Goal: Task Accomplishment & Management: Complete application form

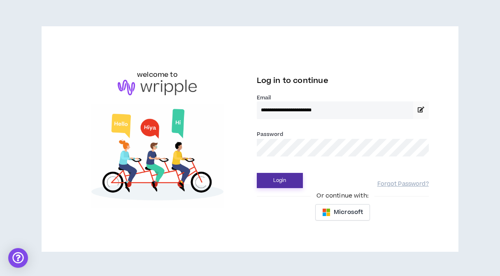
click at [279, 178] on button "Login" at bounding box center [280, 180] width 46 height 15
click at [282, 178] on button "Login" at bounding box center [280, 180] width 46 height 15
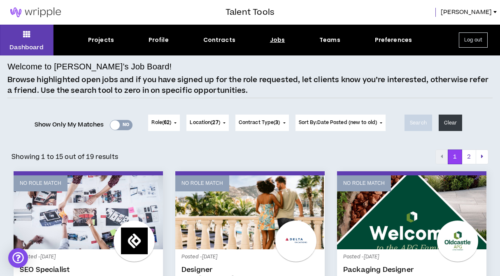
click at [121, 123] on div "Yes No" at bounding box center [121, 125] width 23 height 10
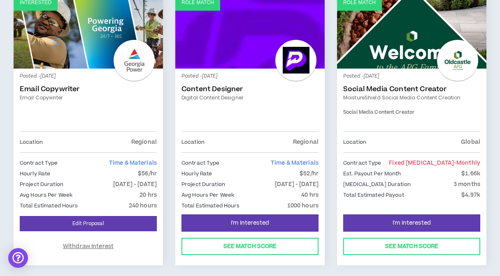
scroll to position [156, 0]
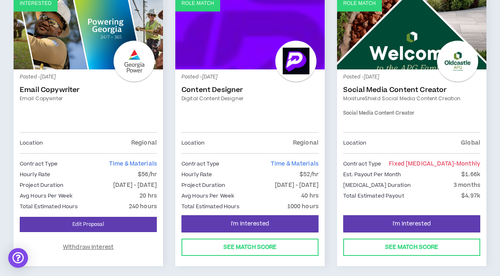
click at [211, 89] on link "Content Designer" at bounding box center [249, 90] width 137 height 8
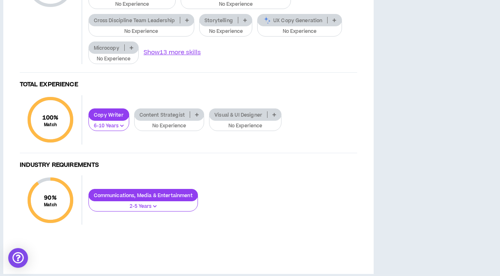
scroll to position [915, 0]
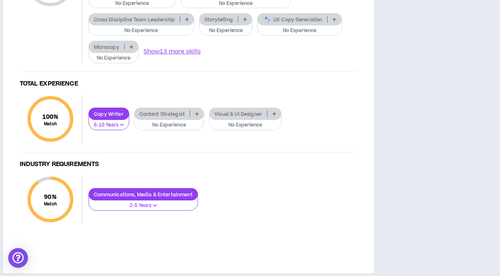
click at [245, 21] on icon at bounding box center [245, 19] width 4 height 4
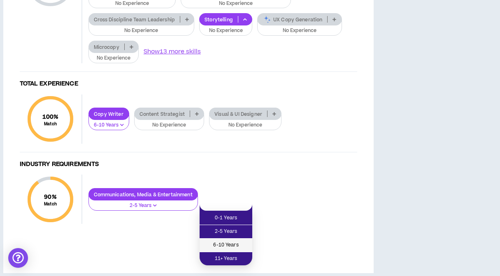
click at [230, 241] on span "6-10 Years" at bounding box center [225, 245] width 43 height 9
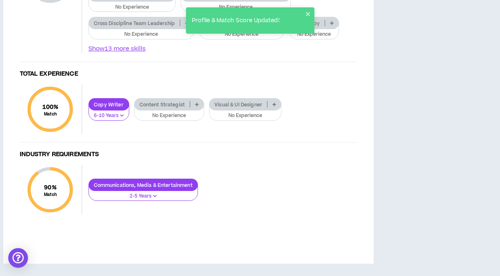
click at [276, 25] on icon at bounding box center [277, 23] width 4 height 4
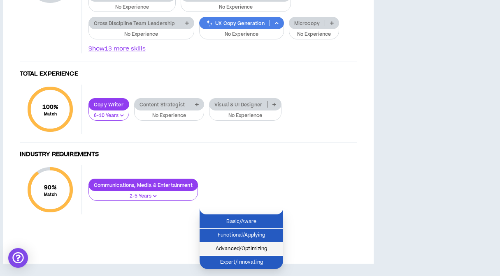
click at [262, 243] on li "Advanced/Optimizing" at bounding box center [242, 250] width 84 height 14
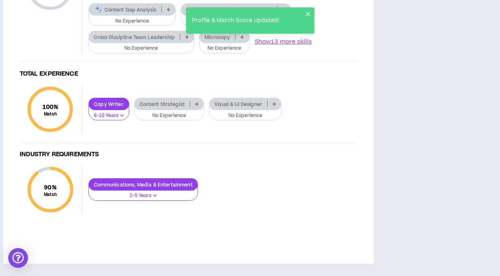
click at [241, 39] on icon at bounding box center [242, 37] width 4 height 4
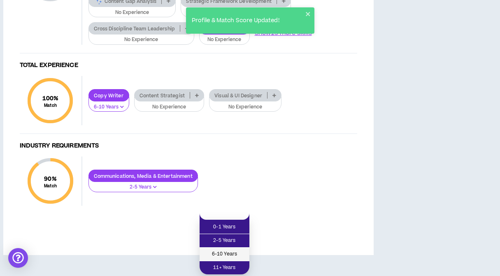
click at [231, 250] on span "6-10 Years" at bounding box center [224, 254] width 40 height 9
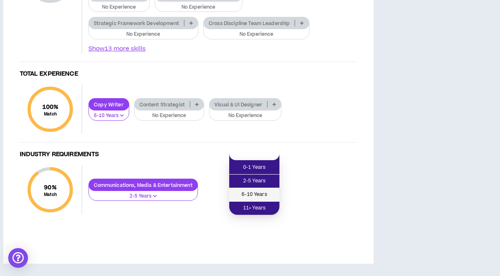
click at [263, 192] on span "6-10 Years" at bounding box center [254, 194] width 40 height 9
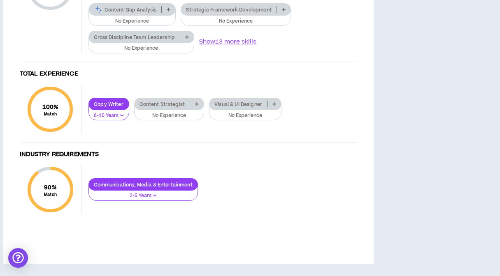
scroll to position [1033, 0]
click at [200, 107] on p at bounding box center [197, 104] width 14 height 7
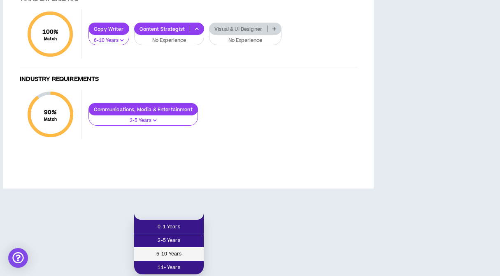
click at [182, 250] on span "6-10 Years" at bounding box center [169, 254] width 60 height 9
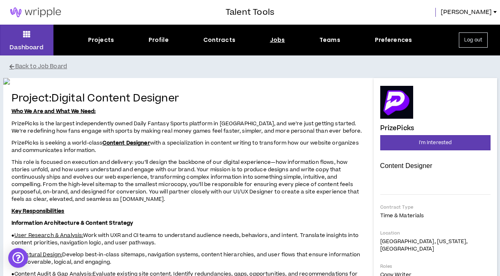
scroll to position [0, 0]
